Goal: Book appointment/travel/reservation

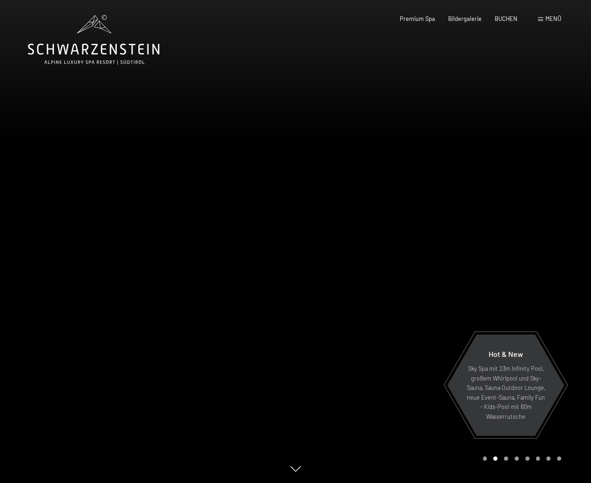
click at [544, 18] on div "Menü" at bounding box center [549, 19] width 23 height 8
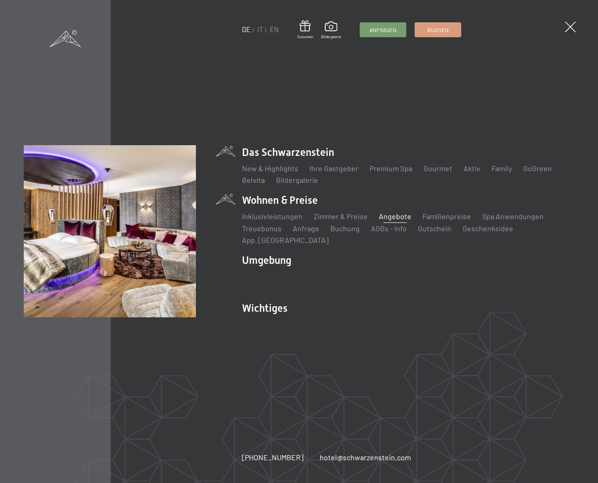
click at [384, 221] on link "Angebote" at bounding box center [395, 216] width 33 height 9
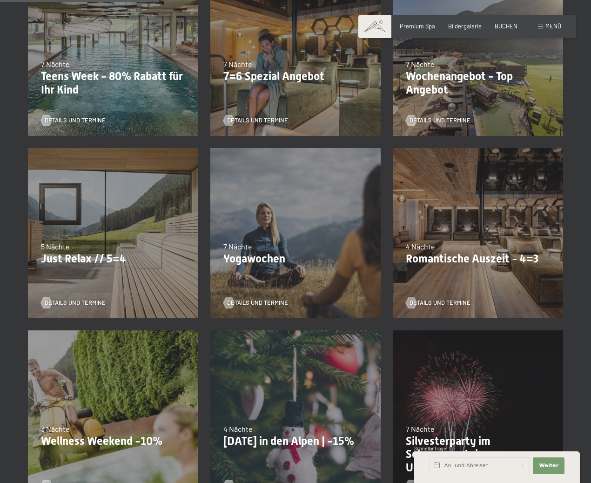
scroll to position [326, 0]
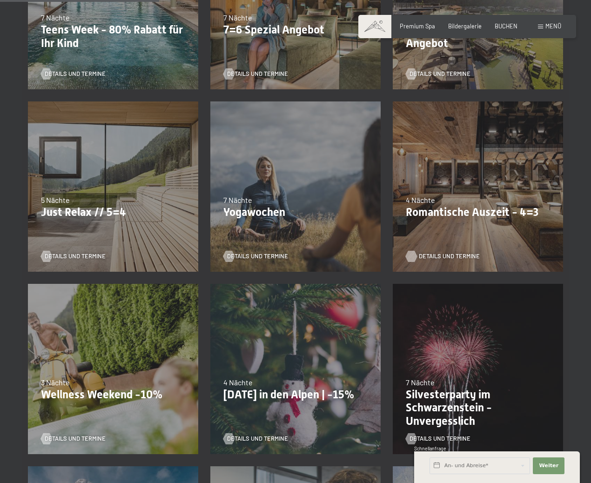
click at [448, 258] on span "Details und Termine" at bounding box center [449, 256] width 61 height 8
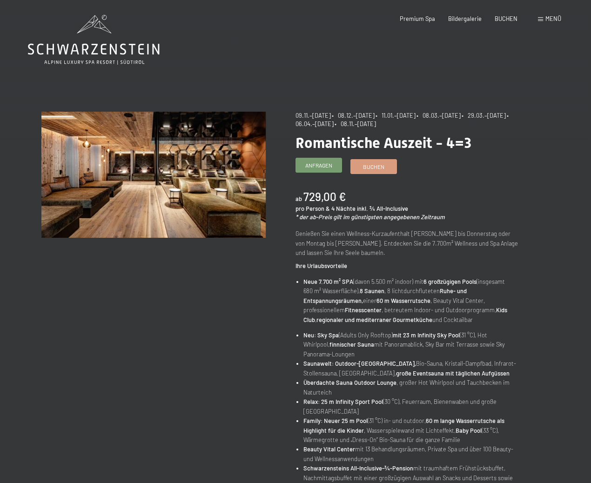
click at [323, 165] on span "Anfragen" at bounding box center [318, 165] width 27 height 8
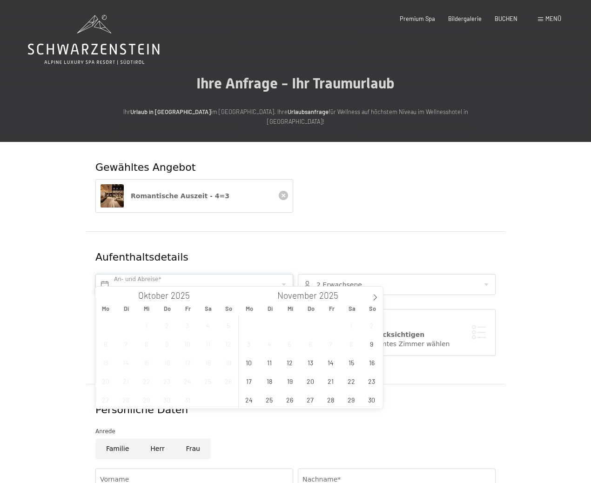
click at [199, 275] on input "text" at bounding box center [194, 284] width 198 height 21
click at [309, 363] on span "13" at bounding box center [310, 362] width 18 height 18
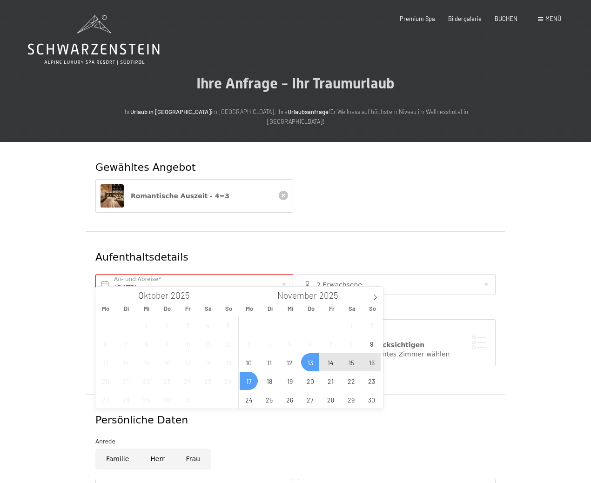
click at [246, 378] on span "17" at bounding box center [249, 381] width 18 height 18
type input "Do. 13.11.2025 - Mo. 17.11.2025"
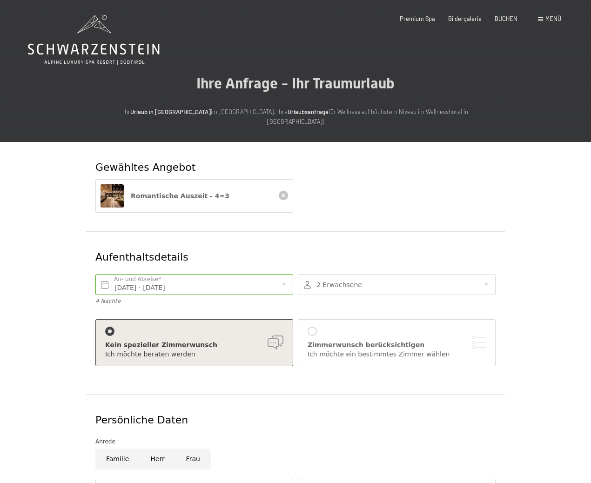
click at [488, 275] on div at bounding box center [397, 284] width 198 height 21
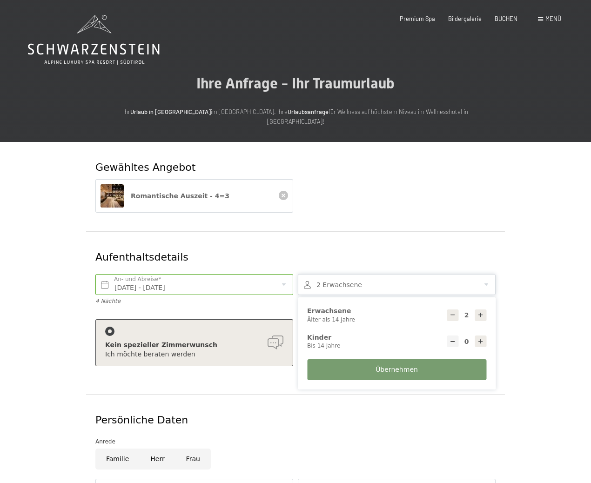
click at [483, 312] on icon at bounding box center [480, 315] width 7 height 7
type input "3"
click at [417, 359] on button "Übernehmen" at bounding box center [396, 369] width 179 height 21
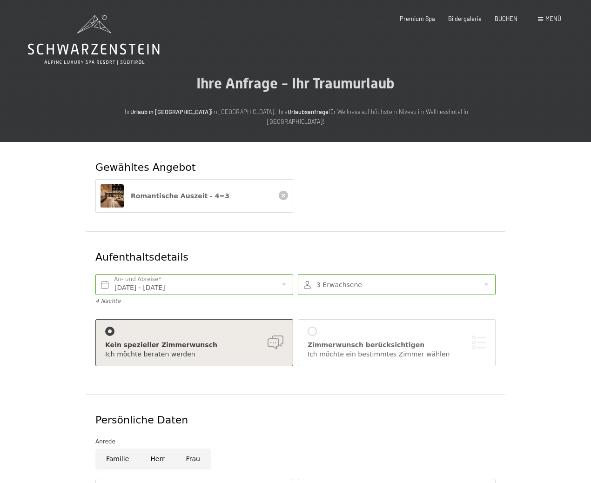
scroll to position [140, 0]
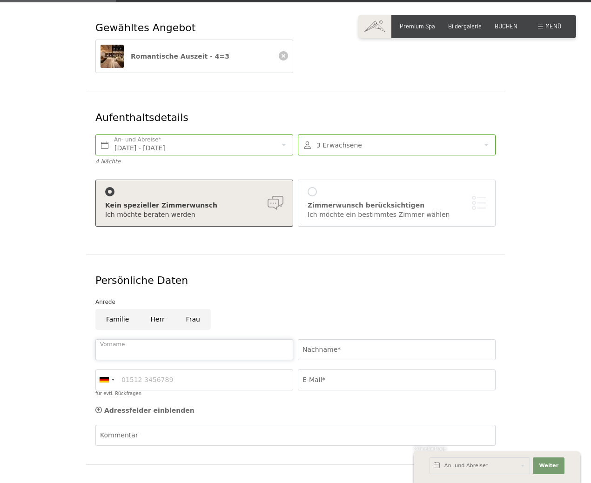
click at [181, 339] on input "Vorname" at bounding box center [194, 349] width 198 height 21
type input "Michaela"
type input "Kostner"
type input "069910561042"
type input "michaelakostner@hotmail.com"
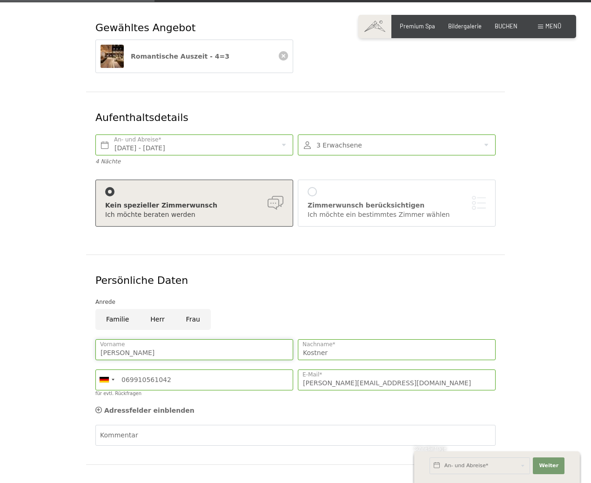
scroll to position [233, 0]
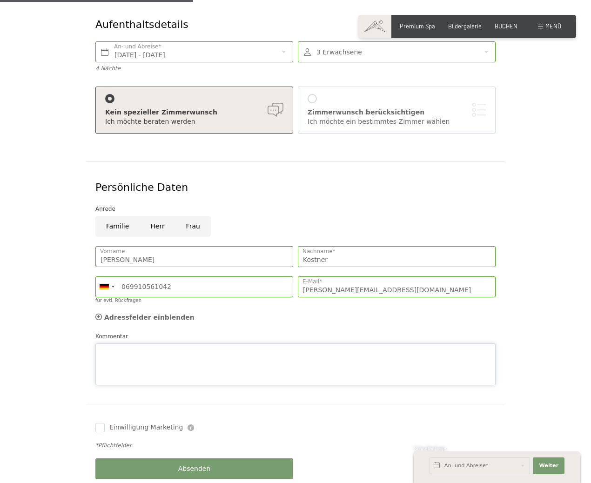
click at [153, 343] on textarea "Kommentar" at bounding box center [295, 364] width 400 height 42
type textarea "h"
click at [236, 343] on textarea "Hallo, wir würden bitte wieder 3 Doppelzimmer zur Einzelnutzung benötigen." at bounding box center [295, 364] width 400 height 42
drag, startPoint x: 238, startPoint y: 339, endPoint x: 281, endPoint y: 338, distance: 42.8
click at [279, 343] on textarea "Hallo, wir würden bitte wieder 3 Doppelzimmer/ Einzelzimmer zur Einzelnutzung b…" at bounding box center [295, 364] width 400 height 42
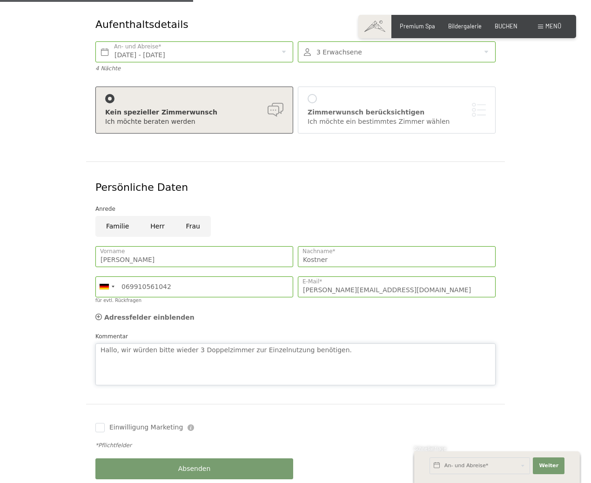
click at [292, 343] on textarea "Hallo, wir würden bitte wieder 3 Doppelzimmer zur Einzelnutzung benötigen." at bounding box center [295, 364] width 400 height 42
click at [388, 343] on textarea "Hallo, wir würden bitte wieder 3 Doppelzimmer zur Einzelnutzung oder Einzelzimm…" at bounding box center [295, 364] width 400 height 42
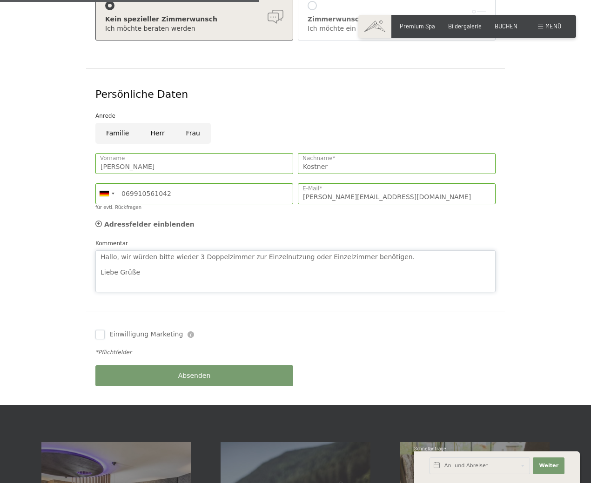
type textarea "Hallo, wir würden bitte wieder 3 Doppelzimmer zur Einzelnutzung oder Einzelzimm…"
click at [99, 330] on input "Einwilligung Marketing" at bounding box center [99, 334] width 9 height 9
checkbox input "true"
click at [190, 371] on span "Absenden" at bounding box center [194, 375] width 33 height 9
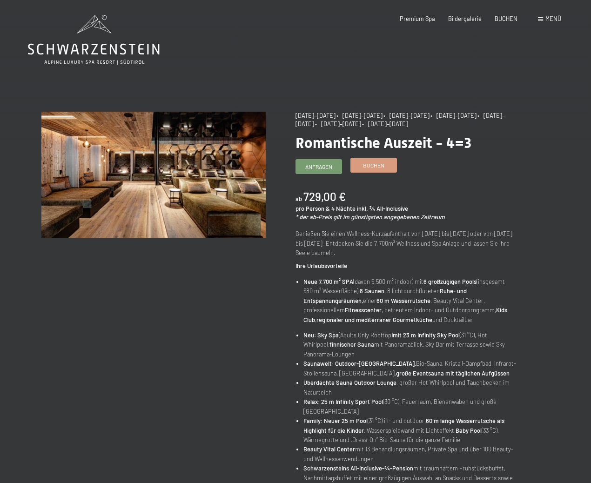
click at [379, 166] on span "Buchen" at bounding box center [373, 165] width 21 height 8
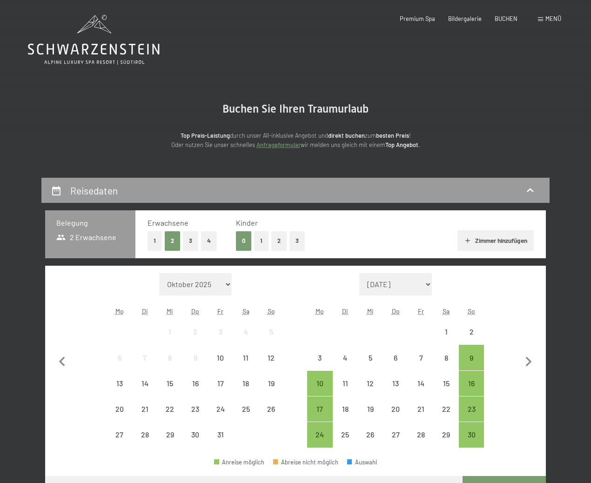
select select "[DATE]"
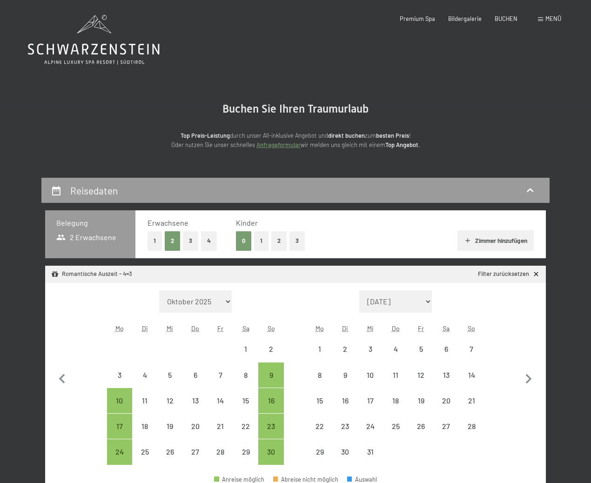
select select "[DATE]"
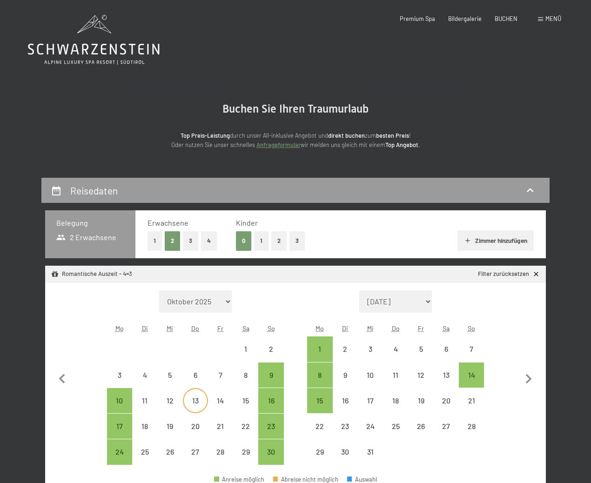
click at [192, 401] on div "13" at bounding box center [195, 408] width 23 height 23
select select "[DATE]"
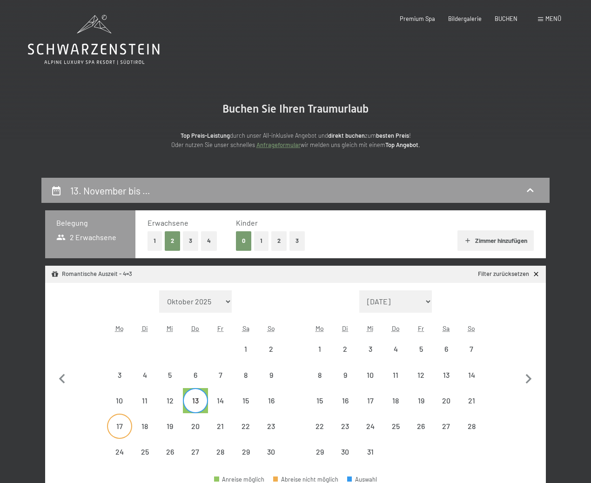
click at [122, 425] on div "17" at bounding box center [119, 434] width 23 height 23
select select "[DATE]"
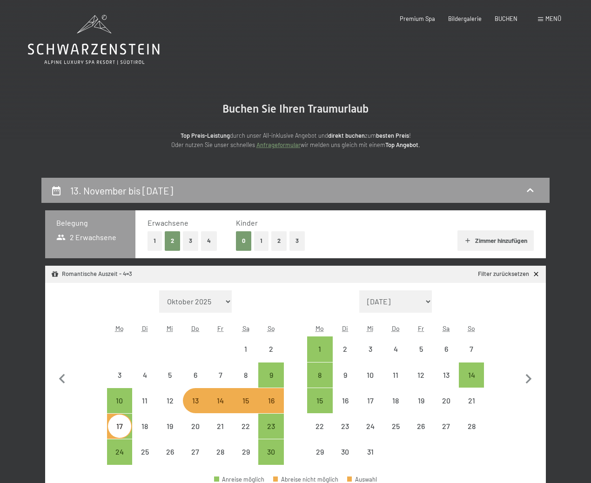
select select "[DATE]"
click at [156, 243] on button "1" at bounding box center [155, 240] width 14 height 19
select select "[DATE]"
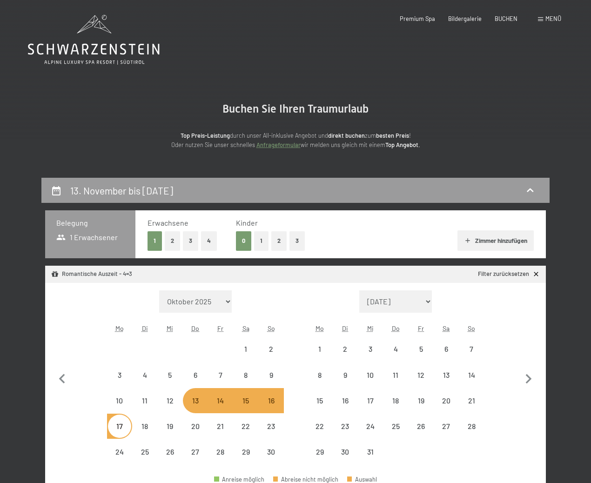
select select "[DATE]"
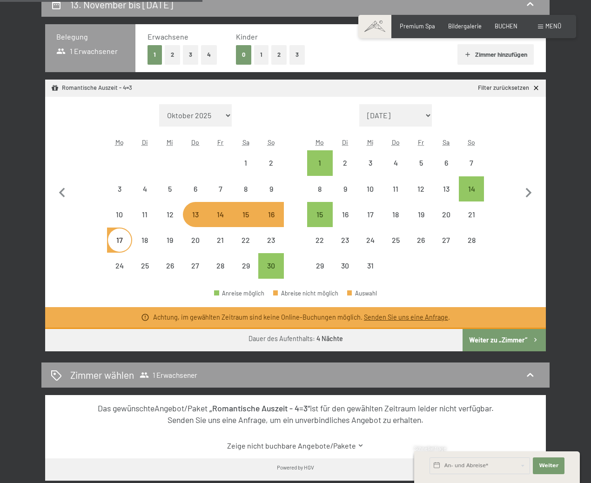
scroll to position [140, 0]
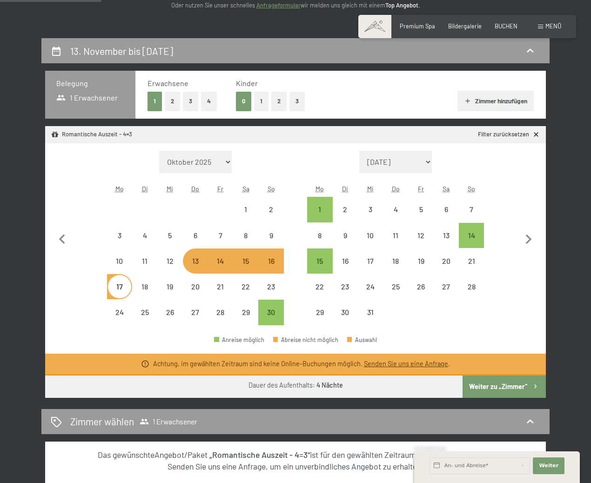
click at [195, 262] on div "13" at bounding box center [195, 268] width 23 height 23
select select "[DATE]"
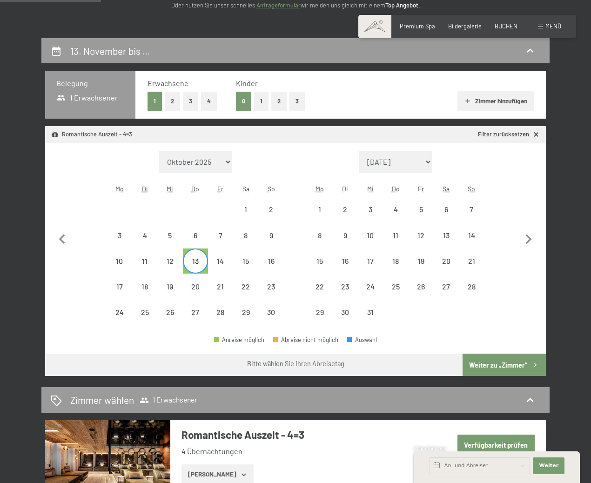
click at [308, 158] on form "Monat/Jahr [DATE] Dezember 2025 Januar 2026 Februar 2026 März 2026 [DATE] Mai 2…" at bounding box center [395, 162] width 177 height 22
click at [427, 161] on select "[DATE] Dezember 2025 Januar 2026 Februar 2026 März 2026 [DATE] Mai 2026 Juni 20…" at bounding box center [395, 162] width 73 height 22
click at [62, 242] on icon "button" at bounding box center [62, 239] width 6 height 10
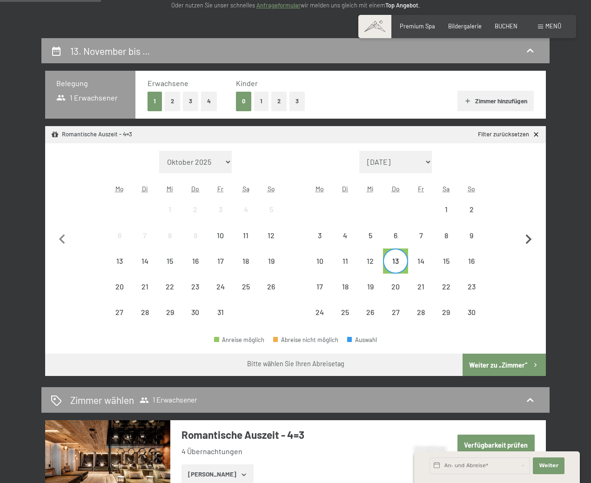
click at [526, 238] on icon "button" at bounding box center [529, 240] width 20 height 20
select select "[DATE]"
click at [527, 238] on icon "button" at bounding box center [529, 240] width 20 height 20
select select "[DATE]"
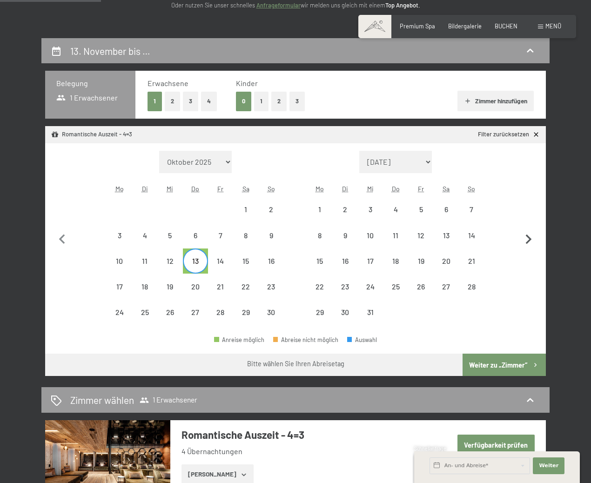
select select "[DATE]"
click at [527, 238] on icon "button" at bounding box center [529, 240] width 20 height 20
select select "[DATE]"
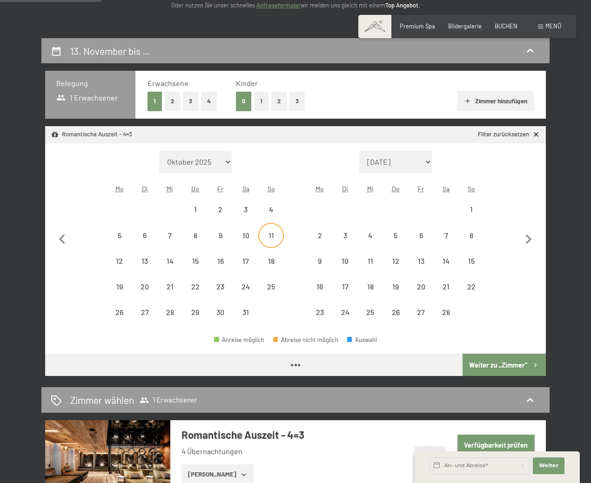
select select "[DATE]"
click at [64, 238] on icon "button" at bounding box center [63, 240] width 20 height 20
select select "[DATE]"
click at [64, 238] on icon "button" at bounding box center [63, 240] width 20 height 20
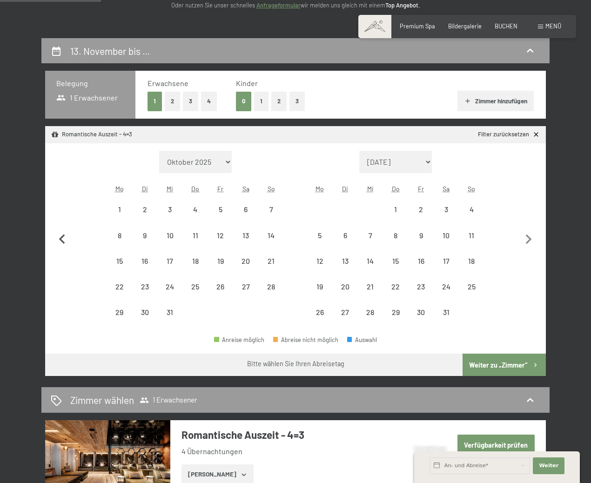
select select "[DATE]"
click at [196, 262] on div "13" at bounding box center [195, 268] width 23 height 23
select select "[DATE]"
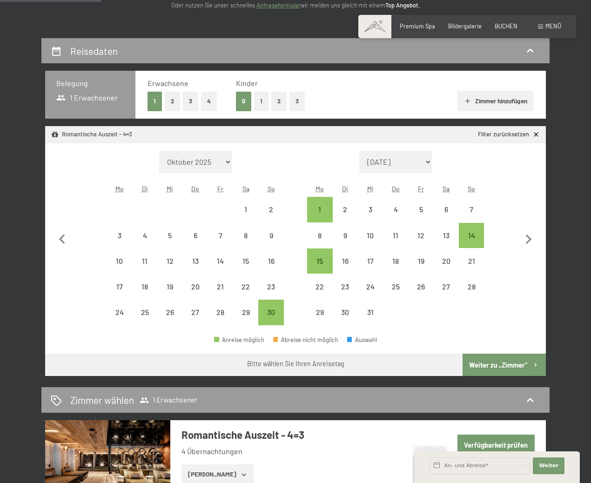
click at [169, 98] on button "2" at bounding box center [172, 101] width 15 height 19
select select "[DATE]"
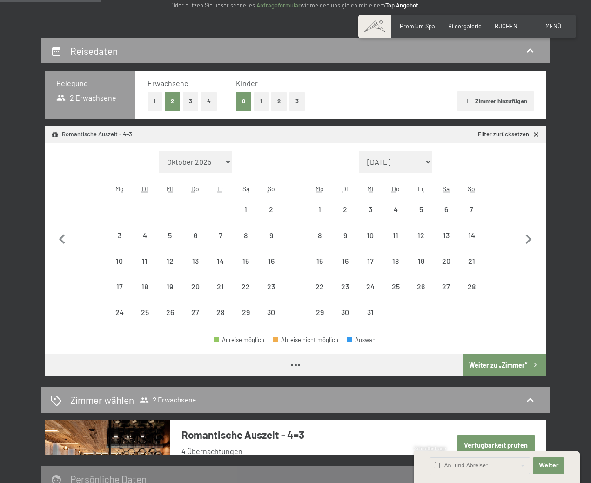
select select "[DATE]"
